Goal: Check status

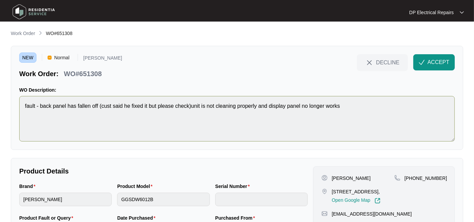
scroll to position [37, 0]
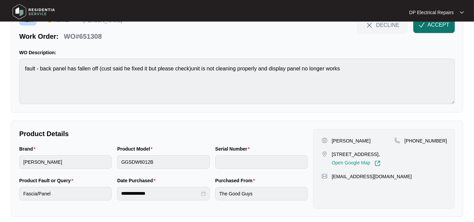
click at [430, 24] on span "ACCEPT" at bounding box center [439, 25] width 22 height 8
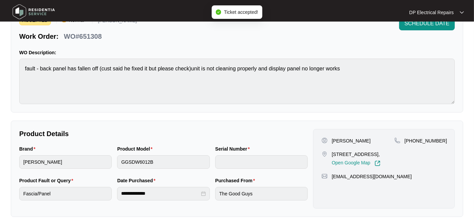
click at [367, 158] on p "[STREET_ADDRESS]," at bounding box center [356, 154] width 49 height 7
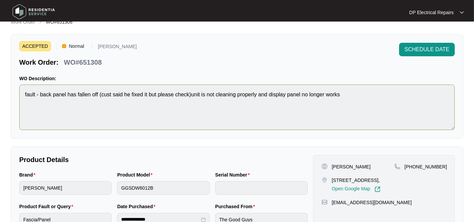
scroll to position [0, 0]
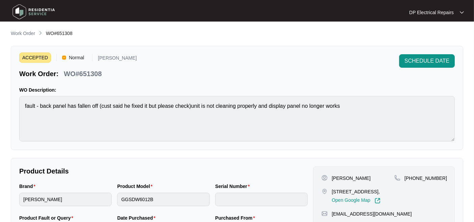
click at [69, 56] on span "Normal" at bounding box center [76, 58] width 21 height 10
click at [40, 56] on span "ACCEPTED" at bounding box center [35, 58] width 32 height 10
click at [118, 62] on p "[PERSON_NAME]" at bounding box center [117, 59] width 39 height 7
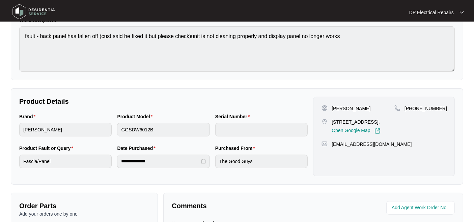
scroll to position [55, 0]
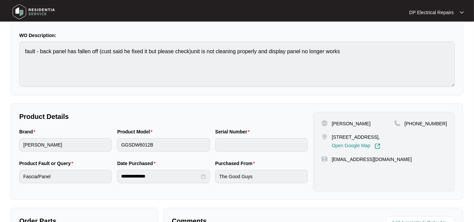
click at [362, 134] on p "[STREET_ADDRESS]," at bounding box center [356, 137] width 49 height 7
click at [376, 134] on p "[STREET_ADDRESS]," at bounding box center [356, 137] width 49 height 7
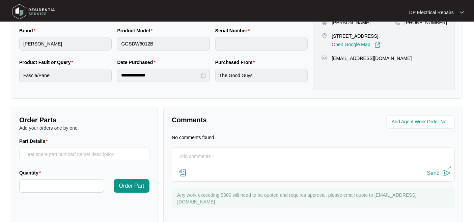
scroll to position [167, 0]
